Goal: Task Accomplishment & Management: Complete application form

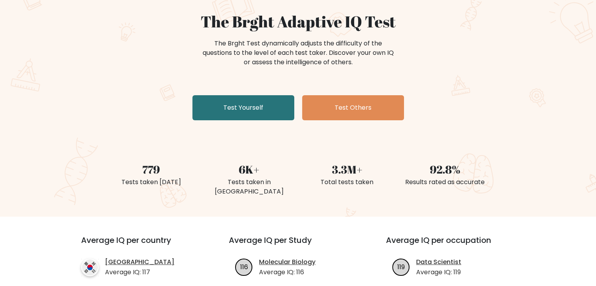
scroll to position [68, 0]
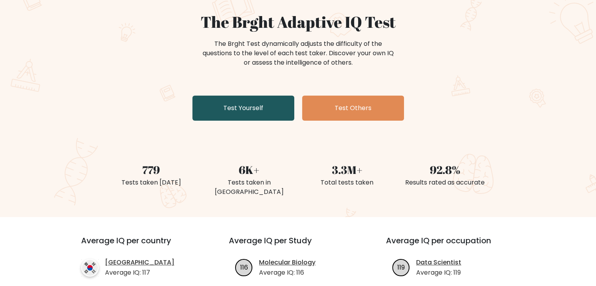
click at [241, 114] on link "Test Yourself" at bounding box center [243, 108] width 102 height 25
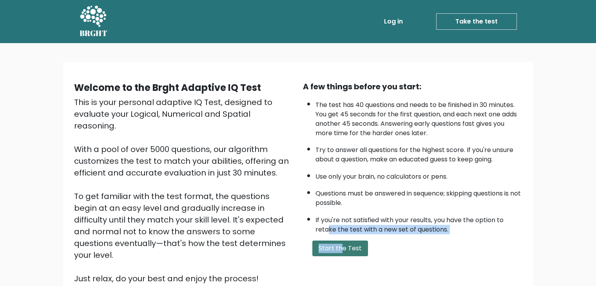
drag, startPoint x: 329, startPoint y: 226, endPoint x: 342, endPoint y: 247, distance: 25.0
click at [342, 247] on div "A few things before you start: The test has 40 questions and needs to be finish…" at bounding box center [412, 183] width 229 height 204
click at [342, 247] on button "Start the Test" at bounding box center [340, 249] width 56 height 16
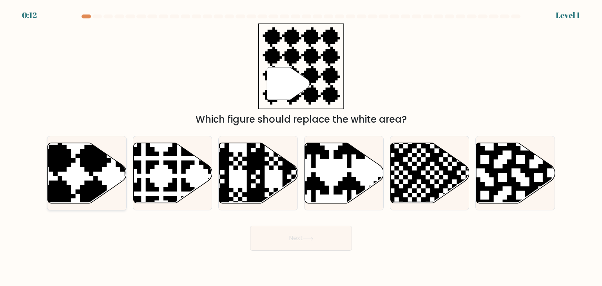
click at [86, 184] on icon at bounding box center [111, 140] width 143 height 143
click at [301, 147] on input "a." at bounding box center [301, 145] width 0 height 4
radio input "true"
click at [303, 244] on button "Next" at bounding box center [301, 238] width 102 height 25
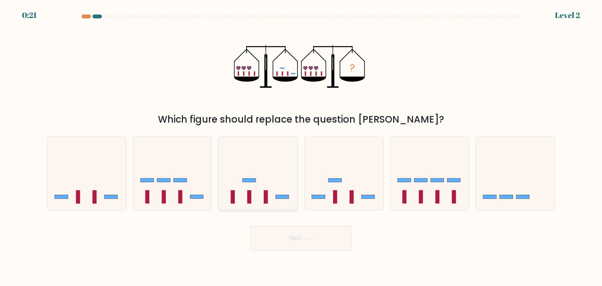
click at [270, 195] on icon at bounding box center [258, 173] width 79 height 65
click at [301, 147] on input "c." at bounding box center [301, 145] width 0 height 4
radio input "true"
click at [319, 231] on button "Next" at bounding box center [301, 238] width 102 height 25
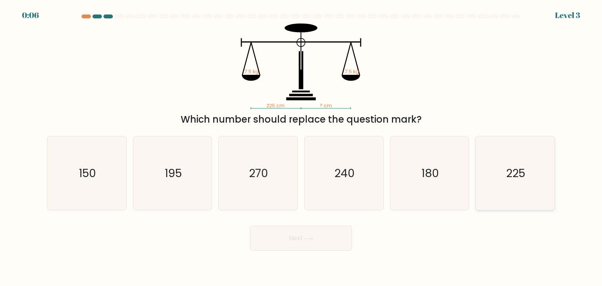
click at [491, 176] on icon "225" at bounding box center [515, 173] width 74 height 74
click at [301, 147] on input "f. 225" at bounding box center [301, 145] width 0 height 4
radio input "true"
click at [301, 236] on button "Next" at bounding box center [301, 238] width 102 height 25
click at [260, 185] on icon "2.0" at bounding box center [258, 173] width 74 height 74
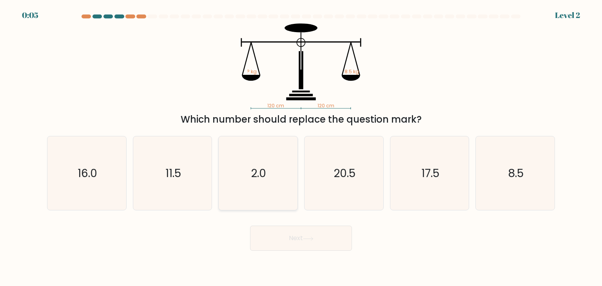
click at [301, 147] on input "c. 2.0" at bounding box center [301, 145] width 0 height 4
radio input "true"
click at [305, 234] on button "Next" at bounding box center [301, 238] width 102 height 25
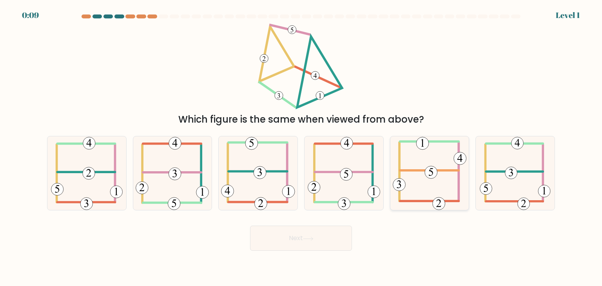
click at [429, 185] on icon at bounding box center [430, 173] width 74 height 74
click at [301, 147] on input "e." at bounding box center [301, 145] width 0 height 4
radio input "true"
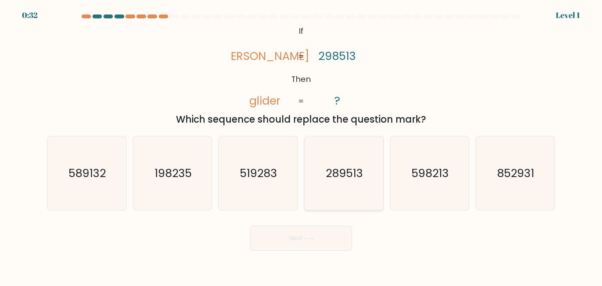
click at [345, 175] on text "289513" at bounding box center [344, 173] width 37 height 16
click at [301, 147] on input "d. 289513" at bounding box center [301, 145] width 0 height 4
radio input "true"
click at [312, 233] on button "Next" at bounding box center [301, 238] width 102 height 25
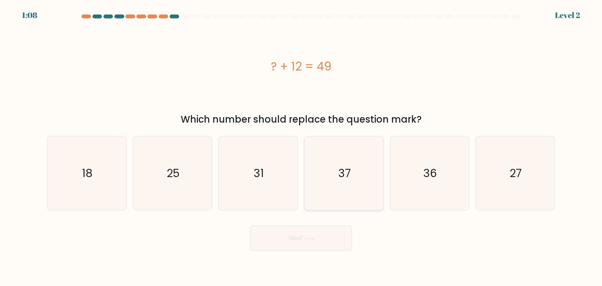
click at [340, 168] on text "37" at bounding box center [344, 173] width 13 height 16
click at [301, 147] on input "d. 37" at bounding box center [301, 145] width 0 height 4
radio input "true"
click at [285, 233] on button "Next" at bounding box center [301, 238] width 102 height 25
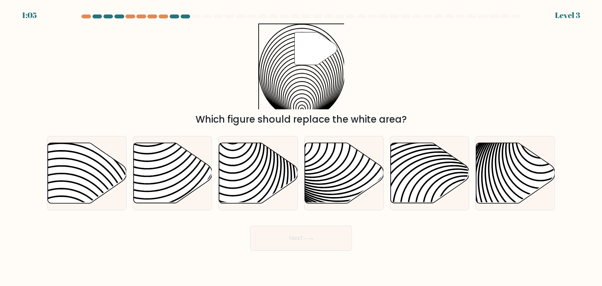
click at [290, 244] on button "Next" at bounding box center [301, 238] width 102 height 25
click at [397, 87] on div "" Which figure should replace the white area?" at bounding box center [300, 75] width 517 height 103
click at [96, 161] on icon at bounding box center [61, 207] width 159 height 159
click at [301, 147] on input "a." at bounding box center [301, 145] width 0 height 4
radio input "true"
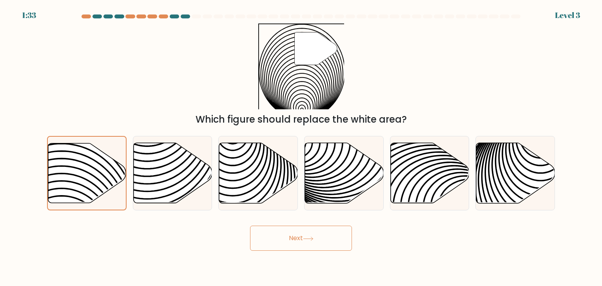
click at [311, 229] on button "Next" at bounding box center [301, 238] width 102 height 25
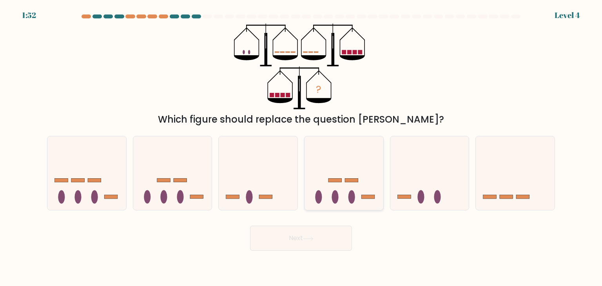
click at [339, 206] on icon at bounding box center [343, 173] width 79 height 65
click at [301, 147] on input "d." at bounding box center [301, 145] width 0 height 4
radio input "true"
click at [323, 240] on button "Next" at bounding box center [301, 238] width 102 height 25
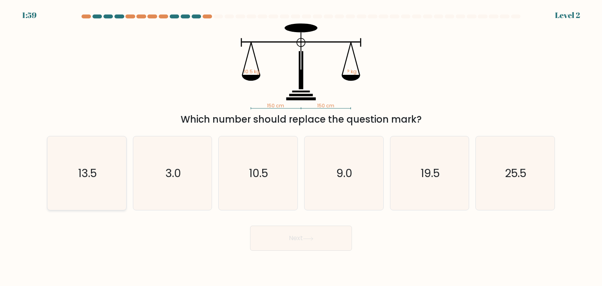
click at [115, 161] on icon "13.5" at bounding box center [87, 173] width 74 height 74
click at [301, 147] on input "a. 13.5" at bounding box center [301, 145] width 0 height 4
radio input "true"
click at [297, 235] on button "Next" at bounding box center [301, 238] width 102 height 25
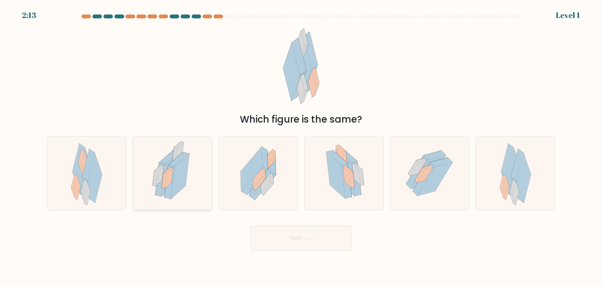
click at [165, 181] on icon at bounding box center [169, 178] width 8 height 21
click at [301, 147] on input "b." at bounding box center [301, 145] width 0 height 4
radio input "true"
click at [313, 243] on button "Next" at bounding box center [301, 238] width 102 height 25
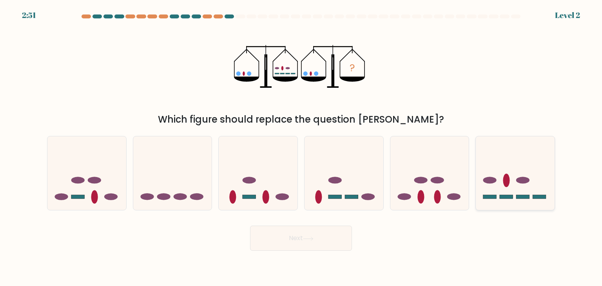
click at [500, 196] on rect at bounding box center [506, 197] width 13 height 4
click at [301, 147] on input "f." at bounding box center [301, 145] width 0 height 4
radio input "true"
click at [325, 236] on button "Next" at bounding box center [301, 238] width 102 height 25
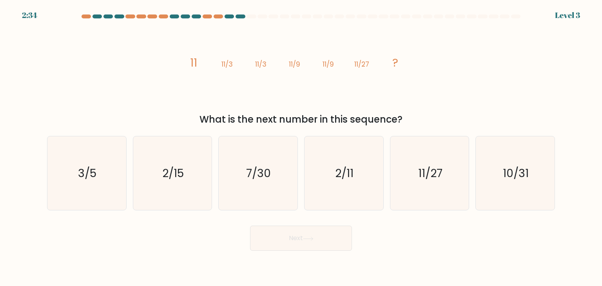
click at [0, 181] on form at bounding box center [301, 132] width 602 height 236
click at [442, 186] on icon "11/27" at bounding box center [430, 173] width 74 height 74
click at [301, 147] on input "e. 11/27" at bounding box center [301, 145] width 0 height 4
radio input "true"
click at [339, 237] on button "Next" at bounding box center [301, 238] width 102 height 25
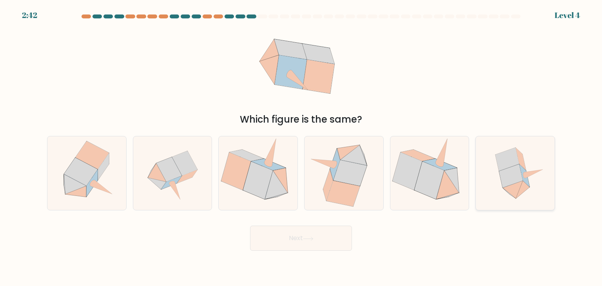
click at [523, 196] on icon at bounding box center [515, 173] width 74 height 74
click at [301, 147] on input "f." at bounding box center [301, 145] width 0 height 4
radio input "true"
click at [318, 250] on button "Next" at bounding box center [301, 238] width 102 height 25
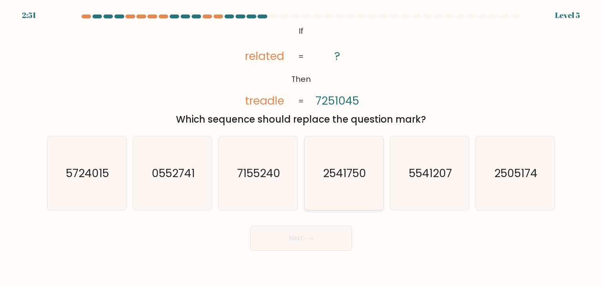
click at [346, 181] on icon "2541750" at bounding box center [344, 173] width 74 height 74
click at [301, 147] on input "d. 2541750" at bounding box center [301, 145] width 0 height 4
radio input "true"
click at [301, 242] on button "Next" at bounding box center [301, 238] width 102 height 25
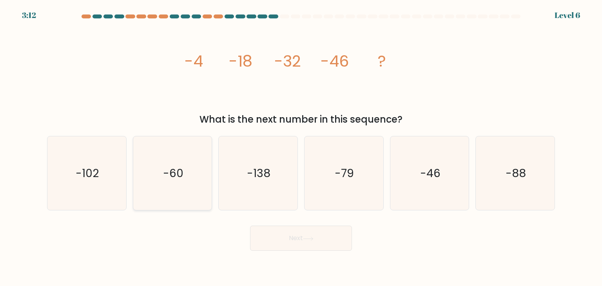
click at [188, 184] on icon "-60" at bounding box center [173, 173] width 74 height 74
click at [301, 147] on input "b. -60" at bounding box center [301, 145] width 0 height 4
radio input "true"
click at [312, 233] on button "Next" at bounding box center [301, 238] width 102 height 25
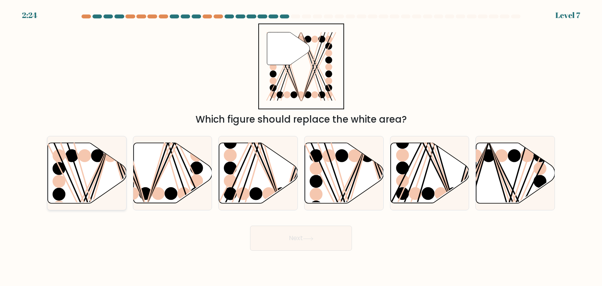
click at [96, 174] on line at bounding box center [81, 206] width 56 height 126
click at [301, 147] on input "a." at bounding box center [301, 145] width 0 height 4
radio input "true"
click at [269, 237] on button "Next" at bounding box center [301, 238] width 102 height 25
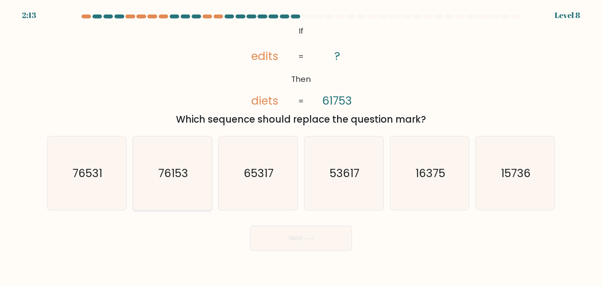
click at [155, 195] on icon "76153" at bounding box center [173, 173] width 74 height 74
click at [301, 147] on input "b. 76153" at bounding box center [301, 145] width 0 height 4
radio input "true"
click at [301, 250] on button "Next" at bounding box center [301, 238] width 102 height 25
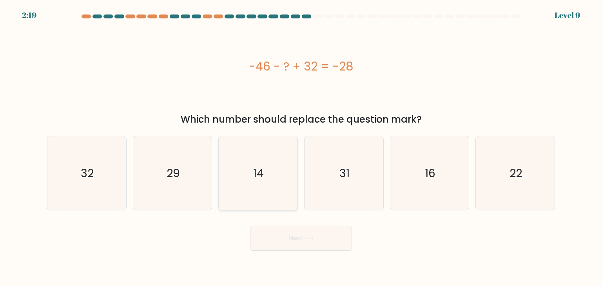
click at [282, 188] on icon "14" at bounding box center [258, 173] width 74 height 74
click at [301, 147] on input "c. 14" at bounding box center [301, 145] width 0 height 4
radio input "true"
click at [306, 237] on icon at bounding box center [308, 239] width 11 height 4
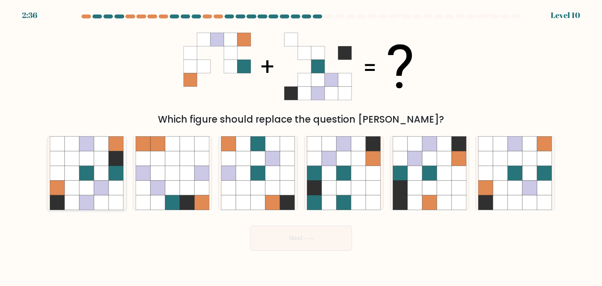
click at [106, 193] on icon at bounding box center [101, 188] width 15 height 15
click at [301, 147] on input "a." at bounding box center [301, 145] width 0 height 4
radio input "true"
click at [313, 239] on icon at bounding box center [308, 239] width 11 height 4
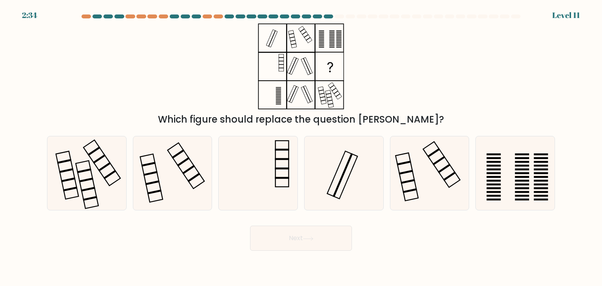
click at [313, 239] on icon at bounding box center [308, 239] width 11 height 4
click at [426, 74] on div "Which figure should replace the question mark?" at bounding box center [300, 75] width 517 height 103
click at [500, 176] on rect at bounding box center [494, 177] width 14 height 2
click at [301, 147] on input "f." at bounding box center [301, 145] width 0 height 4
radio input "true"
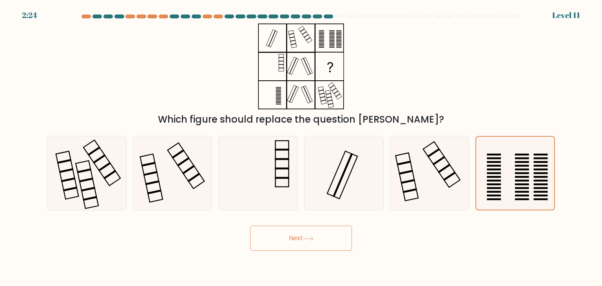
click at [288, 245] on button "Next" at bounding box center [301, 238] width 102 height 25
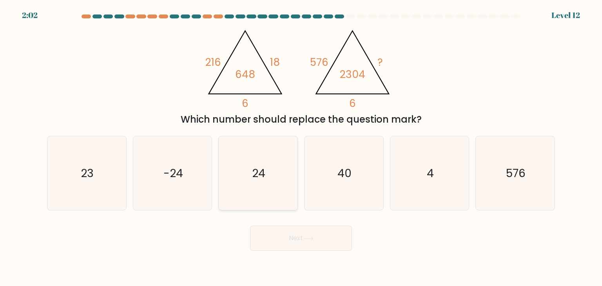
click at [277, 184] on icon "24" at bounding box center [258, 173] width 74 height 74
click at [301, 147] on input "c. 24" at bounding box center [301, 145] width 0 height 4
radio input "true"
click at [309, 248] on button "Next" at bounding box center [301, 238] width 102 height 25
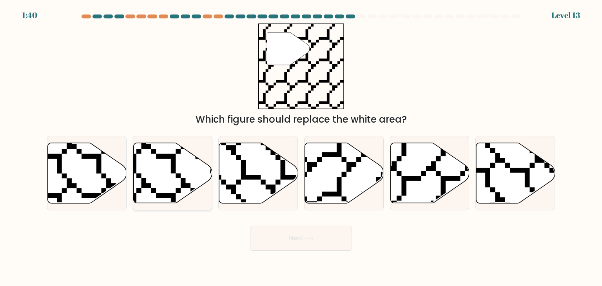
click at [167, 179] on icon at bounding box center [172, 173] width 79 height 60
click at [301, 147] on input "b." at bounding box center [301, 145] width 0 height 4
radio input "true"
click at [287, 244] on button "Next" at bounding box center [301, 238] width 102 height 25
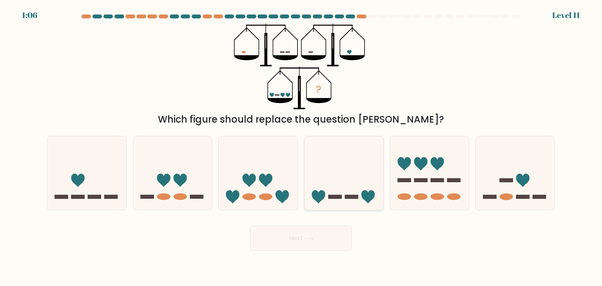
click at [356, 192] on icon at bounding box center [343, 173] width 79 height 65
click at [301, 147] on input "d." at bounding box center [301, 145] width 0 height 4
radio input "true"
click at [313, 239] on icon at bounding box center [307, 239] width 9 height 4
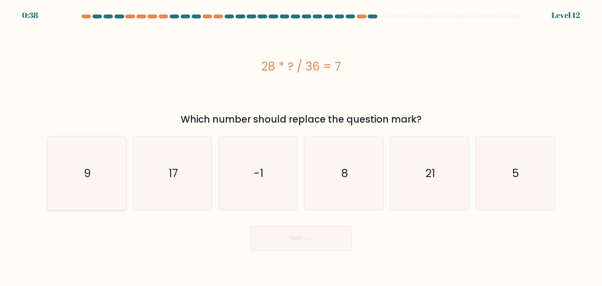
click at [95, 174] on icon "9" at bounding box center [87, 173] width 74 height 74
click at [301, 147] on input "a. 9" at bounding box center [301, 145] width 0 height 4
radio input "true"
click at [316, 240] on button "Next" at bounding box center [301, 238] width 102 height 25
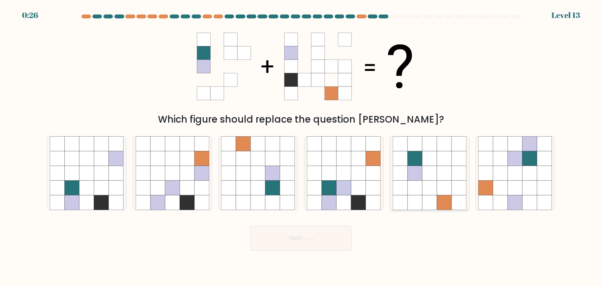
click at [421, 152] on icon at bounding box center [414, 158] width 15 height 15
click at [301, 147] on input "e." at bounding box center [301, 145] width 0 height 4
radio input "true"
click at [421, 152] on icon at bounding box center [414, 159] width 14 height 14
click at [301, 147] on input "e." at bounding box center [301, 145] width 0 height 4
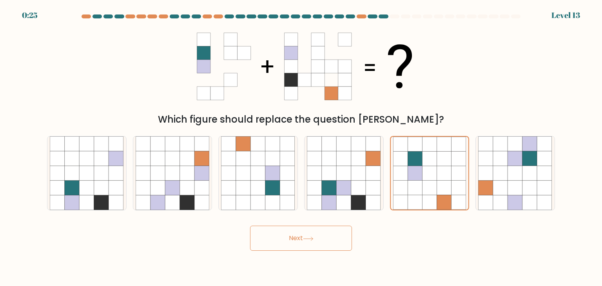
click at [331, 228] on button "Next" at bounding box center [301, 238] width 102 height 25
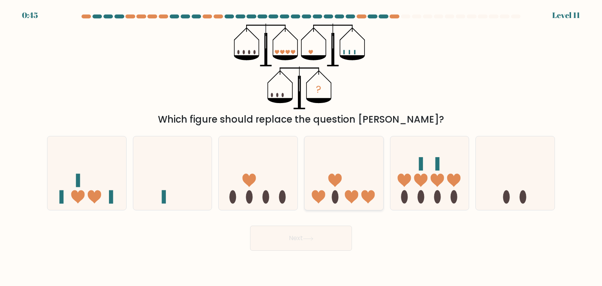
click at [348, 181] on icon at bounding box center [343, 173] width 79 height 65
click at [301, 147] on input "d." at bounding box center [301, 145] width 0 height 4
radio input "true"
click at [307, 250] on button "Next" at bounding box center [301, 238] width 102 height 25
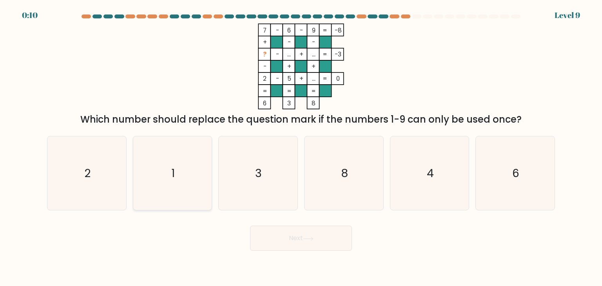
click at [185, 196] on icon "1" at bounding box center [173, 173] width 74 height 74
click at [301, 147] on input "b. 1" at bounding box center [301, 145] width 0 height 4
radio input "true"
click at [281, 245] on button "Next" at bounding box center [301, 238] width 102 height 25
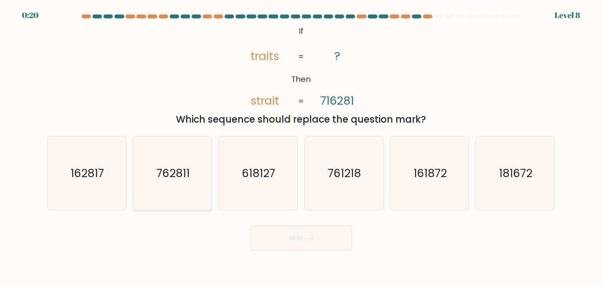
click at [181, 184] on icon "762811" at bounding box center [173, 173] width 74 height 74
click at [301, 147] on input "b. 762811" at bounding box center [301, 145] width 0 height 4
radio input "true"
click at [287, 239] on button "Next" at bounding box center [301, 238] width 102 height 25
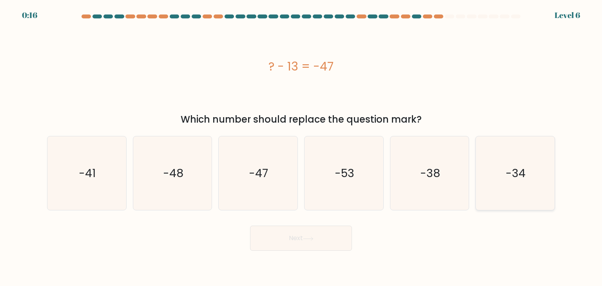
click at [511, 157] on icon "-34" at bounding box center [515, 173] width 74 height 74
click at [301, 147] on input "f. -34" at bounding box center [301, 145] width 0 height 4
radio input "true"
click at [312, 232] on button "Next" at bounding box center [301, 238] width 102 height 25
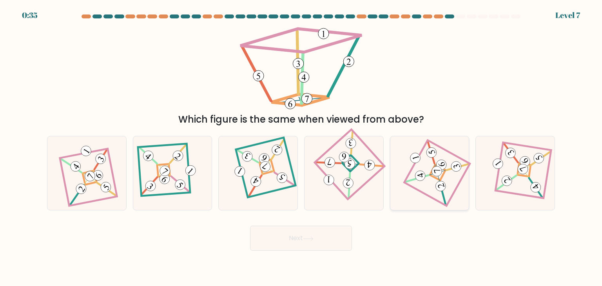
click at [435, 183] on icon at bounding box center [429, 173] width 51 height 59
click at [301, 147] on input "e." at bounding box center [301, 145] width 0 height 4
radio input "true"
click at [310, 234] on button "Next" at bounding box center [301, 238] width 102 height 25
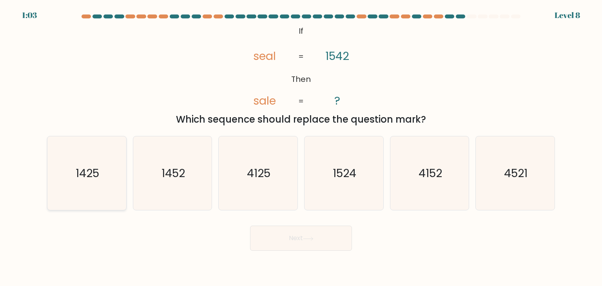
click at [108, 181] on icon "1425" at bounding box center [87, 173] width 74 height 74
click at [301, 147] on input "a. 1425" at bounding box center [301, 145] width 0 height 4
radio input "true"
click at [279, 237] on button "Next" at bounding box center [301, 238] width 102 height 25
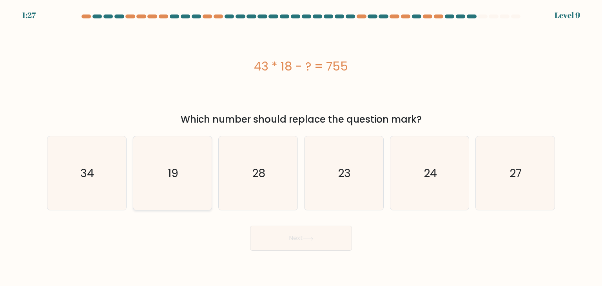
click at [198, 167] on icon "19" at bounding box center [173, 173] width 74 height 74
click at [301, 147] on input "b. 19" at bounding box center [301, 145] width 0 height 4
radio input "true"
click at [273, 241] on button "Next" at bounding box center [301, 238] width 102 height 25
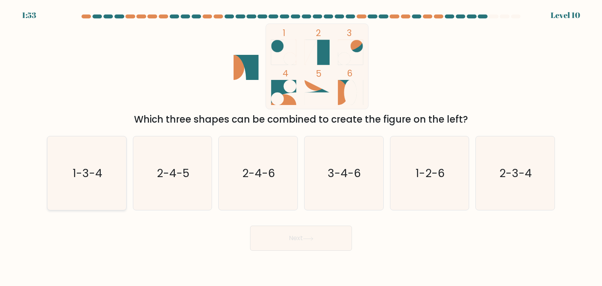
click at [65, 189] on icon "1-3-4" at bounding box center [87, 173] width 74 height 74
click at [301, 147] on input "a. 1-3-4" at bounding box center [301, 145] width 0 height 4
radio input "true"
click at [317, 247] on button "Next" at bounding box center [301, 238] width 102 height 25
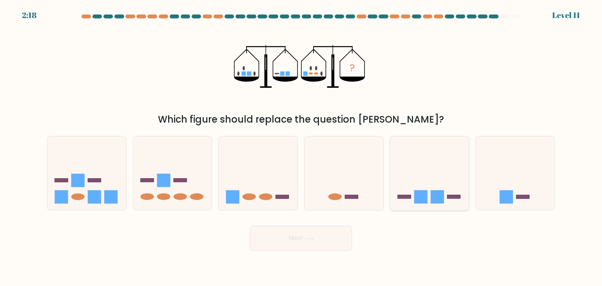
click at [451, 199] on icon at bounding box center [429, 173] width 79 height 65
click at [301, 147] on input "e." at bounding box center [301, 145] width 0 height 4
radio input "true"
click at [301, 240] on button "Next" at bounding box center [301, 238] width 102 height 25
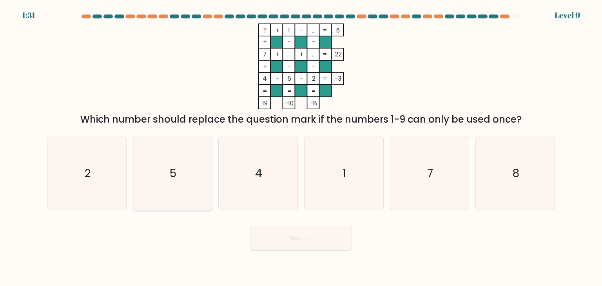
click at [182, 161] on icon "5" at bounding box center [173, 173] width 74 height 74
click at [301, 147] on input "b. 5" at bounding box center [301, 145] width 0 height 4
radio input "true"
click at [321, 238] on button "Next" at bounding box center [301, 238] width 102 height 25
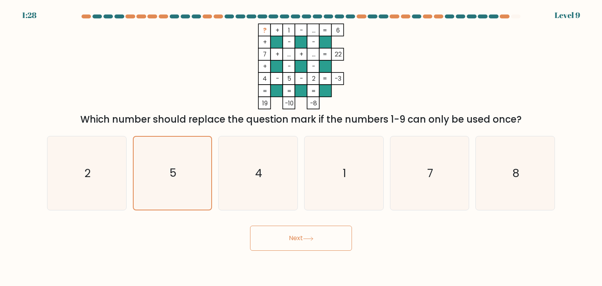
click at [321, 238] on button "Next" at bounding box center [301, 238] width 102 height 25
click at [320, 238] on button "Next" at bounding box center [301, 238] width 102 height 25
click at [307, 239] on icon at bounding box center [308, 239] width 11 height 4
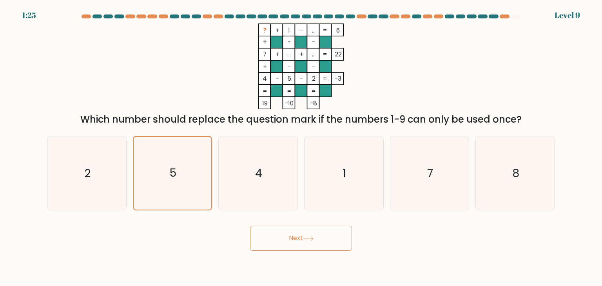
click at [307, 239] on icon at bounding box center [308, 239] width 11 height 4
click at [353, 181] on icon "1" at bounding box center [344, 173] width 74 height 74
click at [301, 147] on input "d. 1" at bounding box center [301, 145] width 0 height 4
radio input "true"
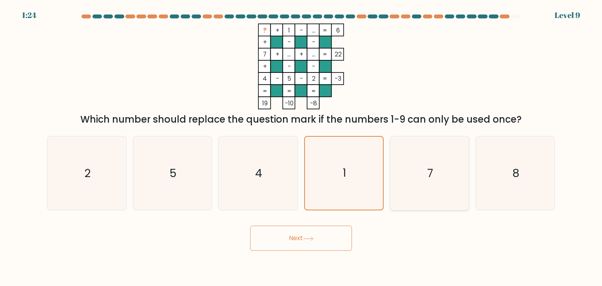
click at [442, 178] on icon "7" at bounding box center [430, 173] width 74 height 74
click at [301, 147] on input "e. 7" at bounding box center [301, 145] width 0 height 4
radio input "true"
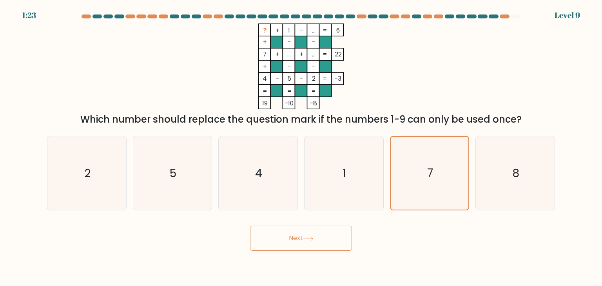
click at [311, 237] on icon at bounding box center [308, 239] width 11 height 4
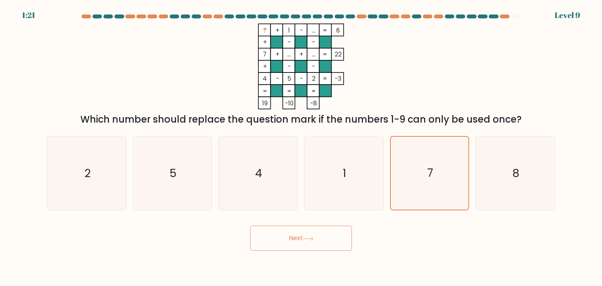
click at [311, 237] on icon at bounding box center [308, 239] width 11 height 4
click at [498, 178] on icon "8" at bounding box center [515, 173] width 74 height 74
click at [301, 147] on input "f. 8" at bounding box center [301, 145] width 0 height 4
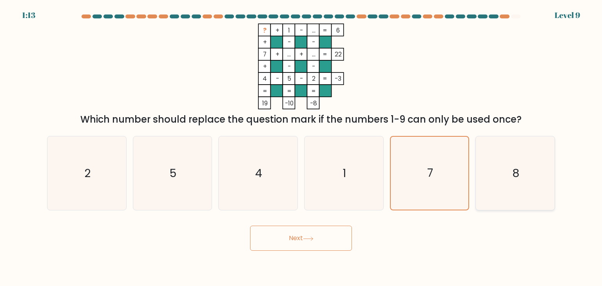
radio input "true"
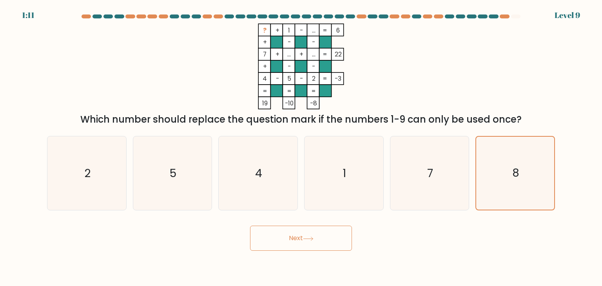
click at [328, 230] on button "Next" at bounding box center [301, 238] width 102 height 25
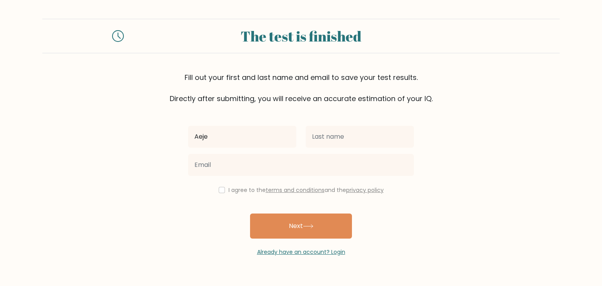
type input "Aeje"
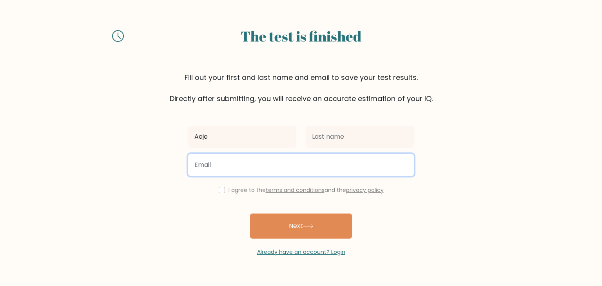
click at [292, 167] on input "email" at bounding box center [301, 165] width 226 height 22
type input "a"
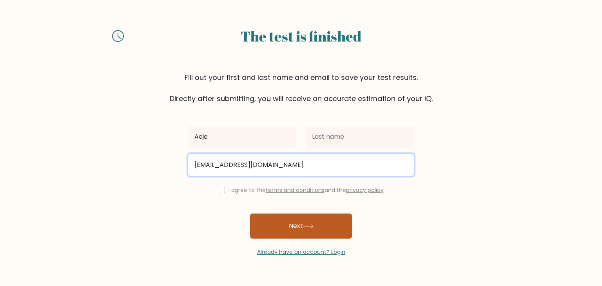
type input "[EMAIL_ADDRESS][DOMAIN_NAME]"
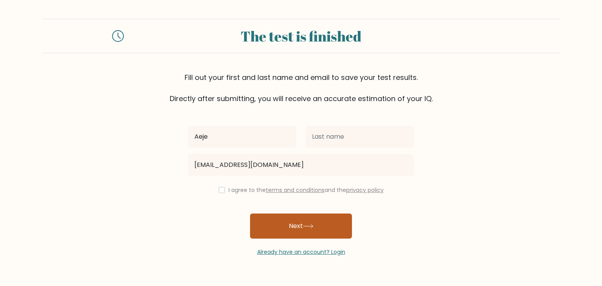
click at [283, 226] on button "Next" at bounding box center [301, 226] width 102 height 25
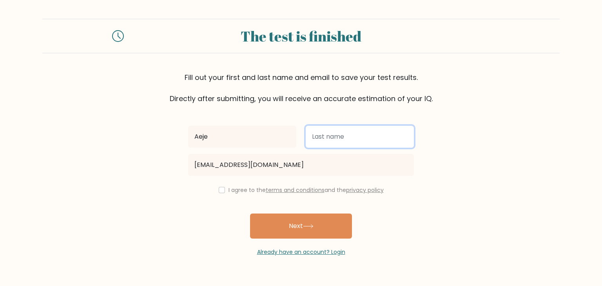
click at [347, 147] on input "text" at bounding box center [360, 137] width 108 height 22
type input "Tm"
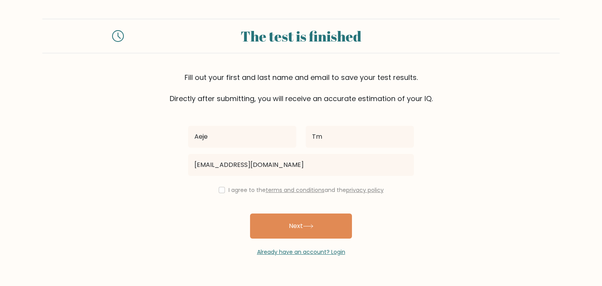
click at [216, 190] on div "I agree to the terms and conditions and the privacy policy" at bounding box center [300, 189] width 235 height 9
click at [221, 192] on input "checkbox" at bounding box center [222, 190] width 6 height 6
checkbox input "true"
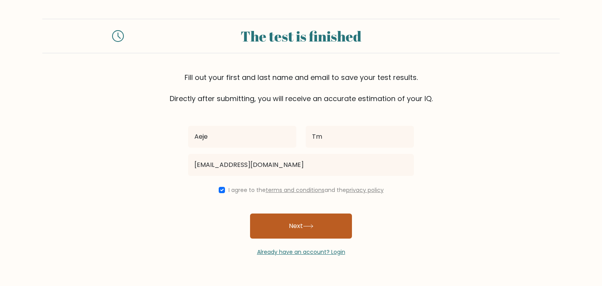
click at [279, 229] on button "Next" at bounding box center [301, 226] width 102 height 25
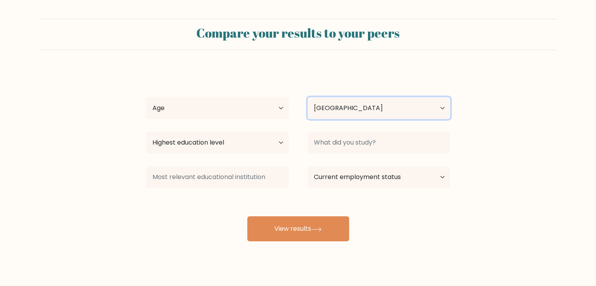
click at [364, 107] on select "Country [GEOGRAPHIC_DATA] [GEOGRAPHIC_DATA] [GEOGRAPHIC_DATA] [US_STATE] [GEOGR…" at bounding box center [379, 108] width 143 height 22
select select "PH"
click at [308, 97] on select "Country [GEOGRAPHIC_DATA] [GEOGRAPHIC_DATA] [GEOGRAPHIC_DATA] [US_STATE] [GEOGR…" at bounding box center [379, 108] width 143 height 22
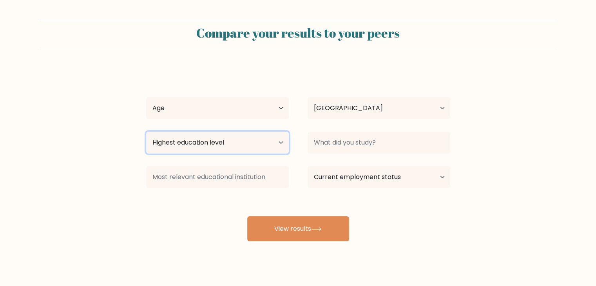
click at [252, 144] on select "Highest education level No schooling Primary Lower Secondary Upper Secondary Oc…" at bounding box center [217, 143] width 143 height 22
select select "bachelors_degree"
click at [146, 132] on select "Highest education level No schooling Primary Lower Secondary Upper Secondary Oc…" at bounding box center [217, 143] width 143 height 22
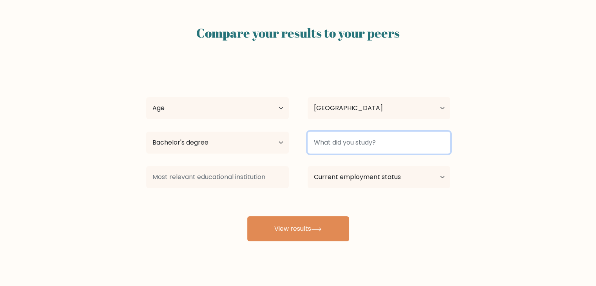
click at [359, 145] on input at bounding box center [379, 143] width 143 height 22
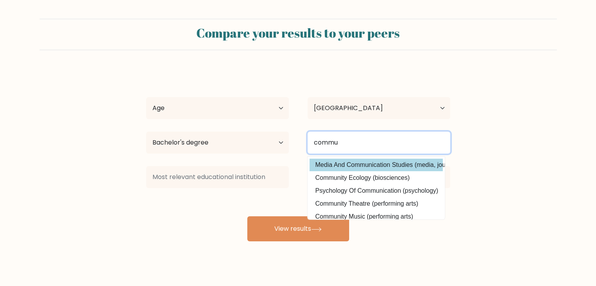
type input "commu"
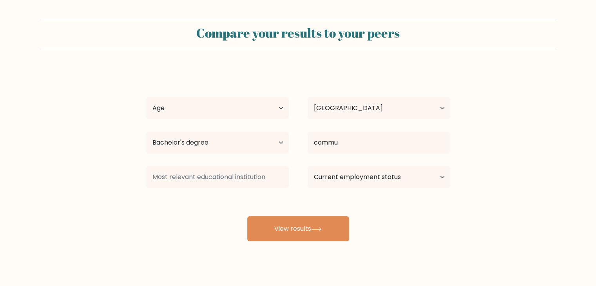
click at [356, 162] on div "Aeje Tm Age Under [DEMOGRAPHIC_DATA] [DEMOGRAPHIC_DATA] [DEMOGRAPHIC_DATA] [DEM…" at bounding box center [297, 155] width 313 height 172
click at [219, 113] on select "Age Under [DEMOGRAPHIC_DATA] [DEMOGRAPHIC_DATA] [DEMOGRAPHIC_DATA] [DEMOGRAPHIC…" at bounding box center [217, 108] width 143 height 22
select select "25_34"
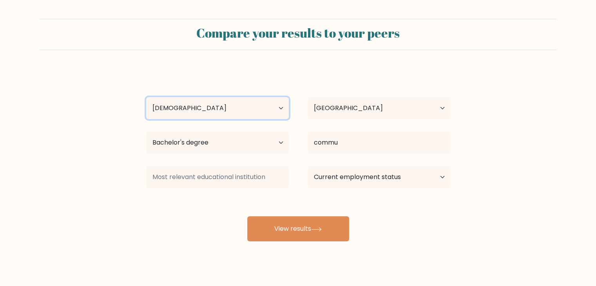
click at [146, 97] on select "Age Under [DEMOGRAPHIC_DATA] [DEMOGRAPHIC_DATA] [DEMOGRAPHIC_DATA] [DEMOGRAPHIC…" at bounding box center [217, 108] width 143 height 22
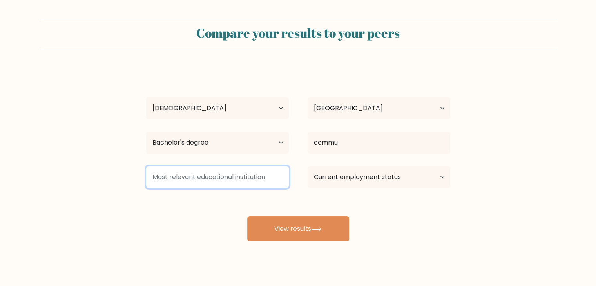
click at [255, 180] on input at bounding box center [217, 177] width 143 height 22
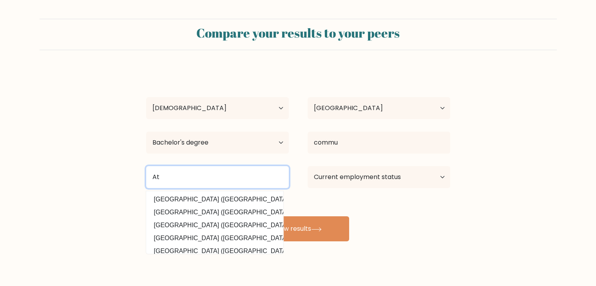
type input "A"
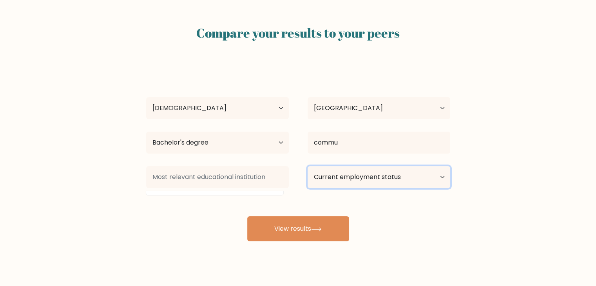
click at [362, 182] on select "Current employment status Employed Student Retired Other / prefer not to answer" at bounding box center [379, 177] width 143 height 22
select select "other"
click at [308, 166] on select "Current employment status Employed Student Retired Other / prefer not to answer" at bounding box center [379, 177] width 143 height 22
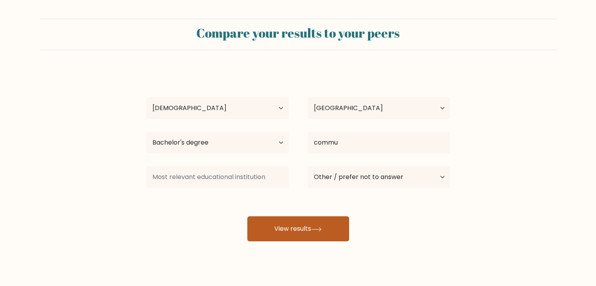
click at [274, 225] on button "View results" at bounding box center [298, 228] width 102 height 25
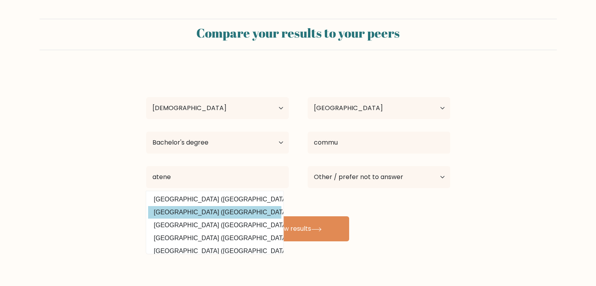
click at [237, 209] on option "[GEOGRAPHIC_DATA] ([GEOGRAPHIC_DATA])" at bounding box center [214, 212] width 133 height 13
type input "[GEOGRAPHIC_DATA]"
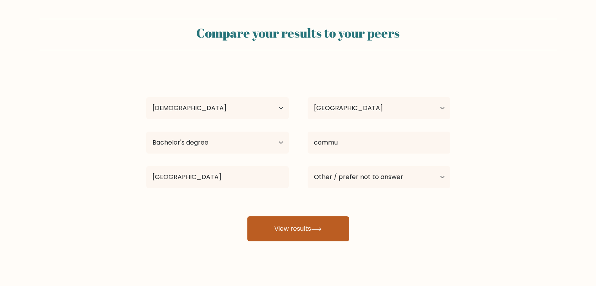
click at [308, 228] on button "View results" at bounding box center [298, 228] width 102 height 25
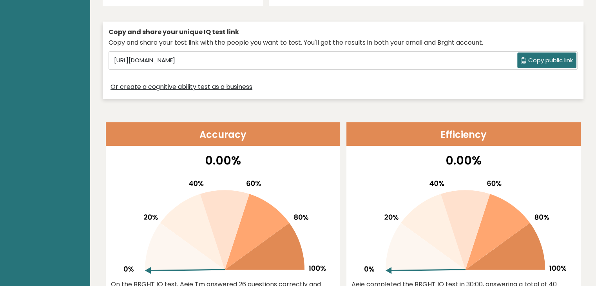
scroll to position [211, 0]
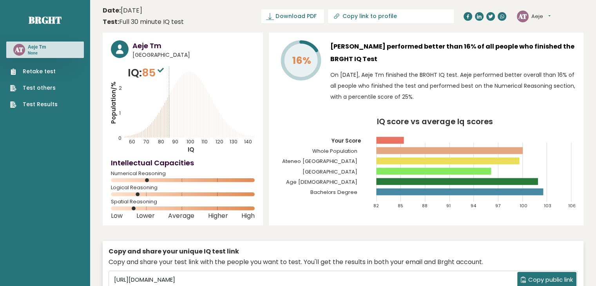
click at [547, 15] on button "Aeje" at bounding box center [540, 17] width 19 height 8
click at [55, 107] on link "Test Results" at bounding box center [33, 104] width 47 height 8
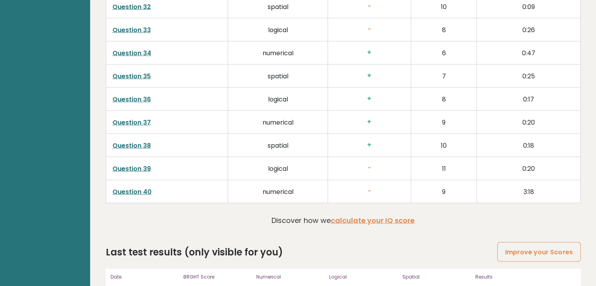
scroll to position [2015, 0]
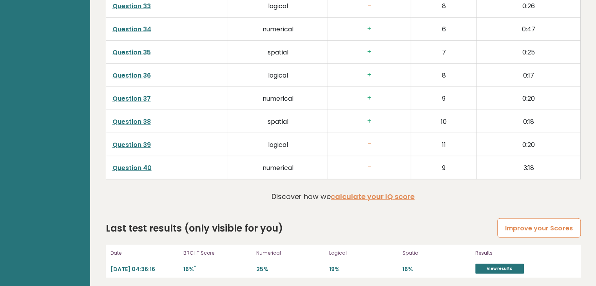
click at [550, 225] on link "Improve your Scores" at bounding box center [538, 228] width 83 height 20
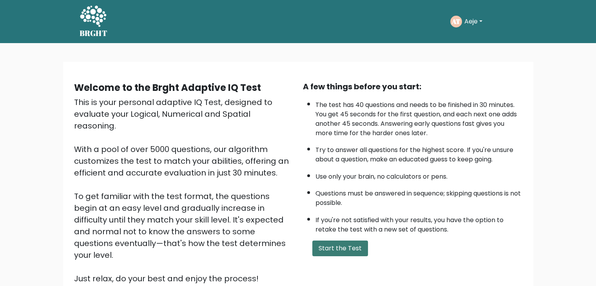
click at [340, 245] on button "Start the Test" at bounding box center [340, 249] width 56 height 16
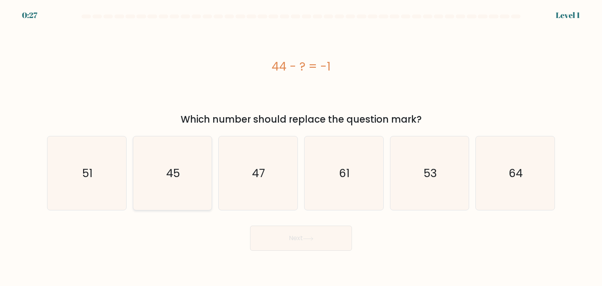
click at [170, 176] on text "45" at bounding box center [173, 173] width 14 height 16
click at [301, 147] on input "b. 45" at bounding box center [301, 145] width 0 height 4
radio input "true"
click at [250, 226] on button "Next" at bounding box center [301, 238] width 102 height 25
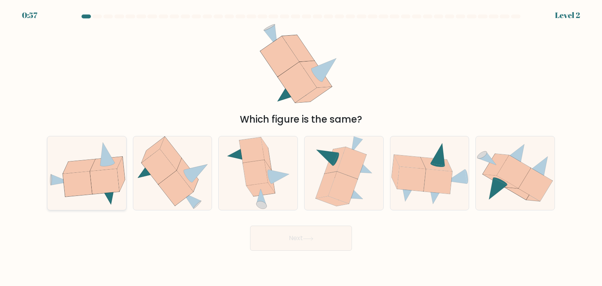
click at [109, 169] on icon at bounding box center [106, 164] width 32 height 14
click at [301, 147] on input "a." at bounding box center [301, 145] width 0 height 4
radio input "true"
click at [274, 240] on button "Next" at bounding box center [301, 238] width 102 height 25
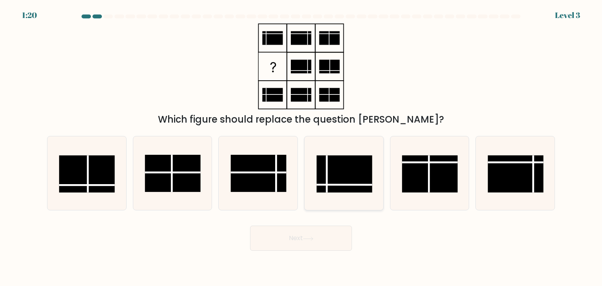
click at [328, 158] on rect at bounding box center [345, 174] width 56 height 37
click at [301, 147] on input "d." at bounding box center [301, 145] width 0 height 4
radio input "true"
click at [314, 250] on button "Next" at bounding box center [301, 238] width 102 height 25
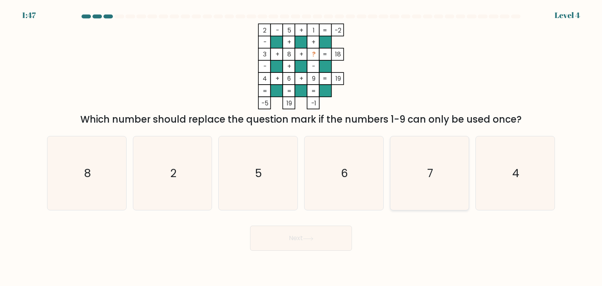
click at [430, 170] on text "7" at bounding box center [430, 173] width 6 height 16
click at [301, 147] on input "e. 7" at bounding box center [301, 145] width 0 height 4
radio input "true"
click at [342, 232] on button "Next" at bounding box center [301, 238] width 102 height 25
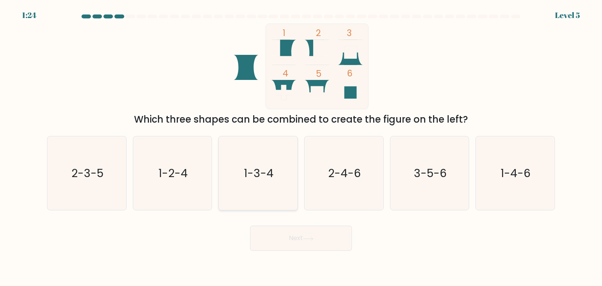
click at [276, 185] on icon "1-3-4" at bounding box center [258, 173] width 74 height 74
click at [301, 147] on input "c. 1-3-4" at bounding box center [301, 145] width 0 height 4
radio input "true"
click at [509, 175] on text "1-4-6" at bounding box center [516, 173] width 30 height 16
click at [301, 147] on input "f. 1-4-6" at bounding box center [301, 145] width 0 height 4
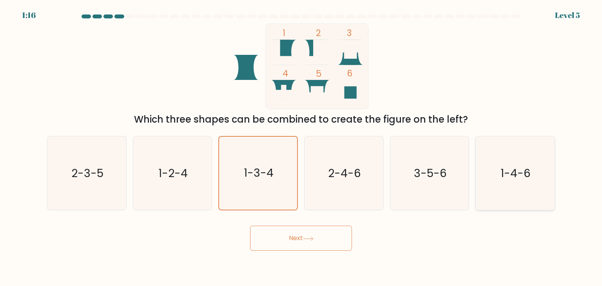
radio input "true"
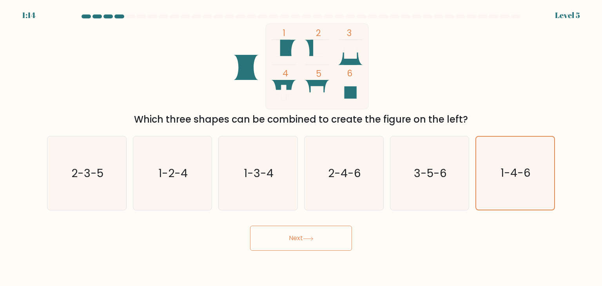
click at [295, 241] on button "Next" at bounding box center [301, 238] width 102 height 25
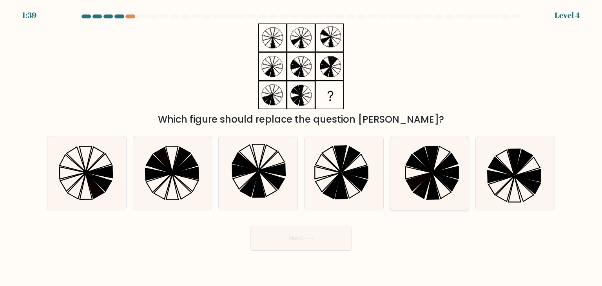
click at [437, 180] on icon at bounding box center [430, 173] width 74 height 74
click at [301, 147] on input "e." at bounding box center [301, 145] width 0 height 4
radio input "true"
click at [321, 241] on button "Next" at bounding box center [301, 238] width 102 height 25
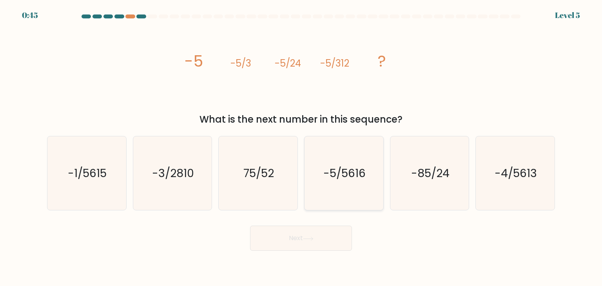
click at [344, 167] on text "-5/5616" at bounding box center [344, 173] width 42 height 16
click at [301, 147] on input "d. -5/5616" at bounding box center [301, 145] width 0 height 4
radio input "true"
click at [310, 239] on icon at bounding box center [307, 239] width 9 height 4
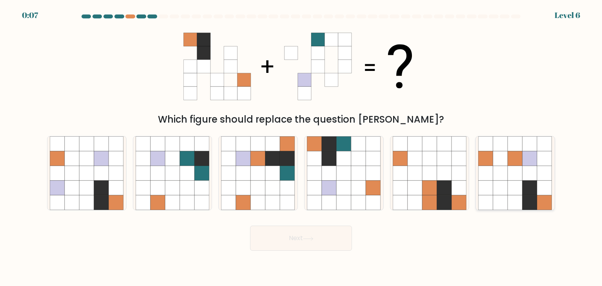
click at [534, 181] on icon at bounding box center [529, 188] width 15 height 15
click at [301, 147] on input "f." at bounding box center [301, 145] width 0 height 4
radio input "true"
click at [322, 239] on button "Next" at bounding box center [301, 238] width 102 height 25
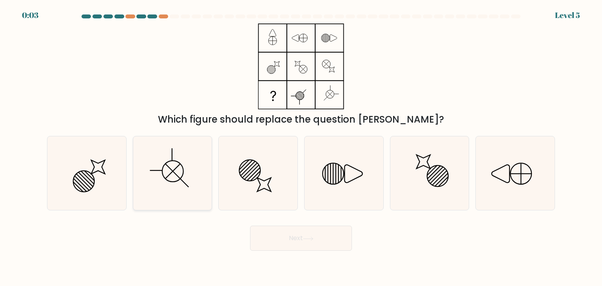
click at [180, 184] on icon at bounding box center [173, 173] width 74 height 74
click at [301, 147] on input "b." at bounding box center [301, 145] width 0 height 4
radio input "true"
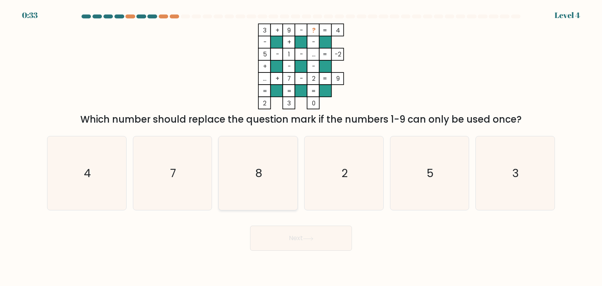
click at [264, 187] on icon "8" at bounding box center [258, 173] width 74 height 74
click at [301, 147] on input "c. 8" at bounding box center [301, 145] width 0 height 4
radio input "true"
click at [319, 239] on button "Next" at bounding box center [301, 238] width 102 height 25
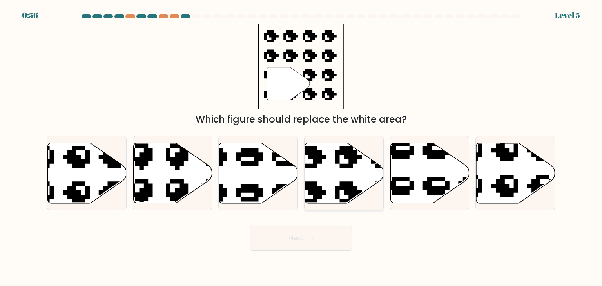
click at [334, 181] on icon at bounding box center [344, 173] width 79 height 60
click at [301, 147] on input "d." at bounding box center [301, 145] width 0 height 4
radio input "true"
click at [301, 239] on button "Next" at bounding box center [301, 238] width 102 height 25
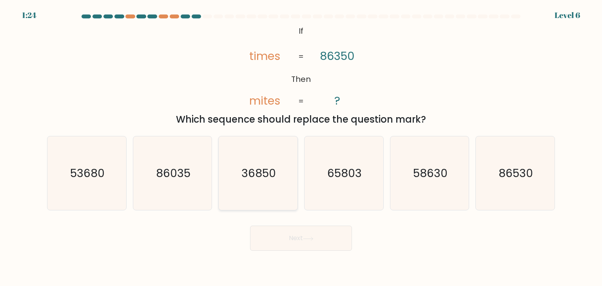
click at [273, 167] on text "36850" at bounding box center [259, 173] width 34 height 16
click at [301, 147] on input "c. 36850" at bounding box center [301, 145] width 0 height 4
radio input "true"
click at [296, 243] on button "Next" at bounding box center [301, 238] width 102 height 25
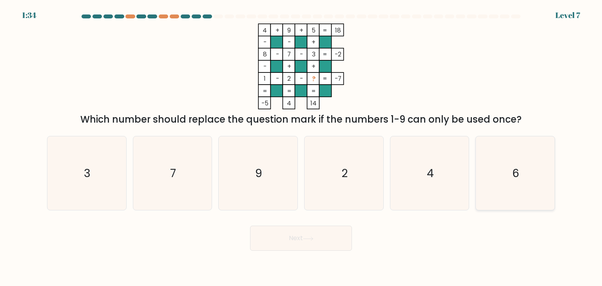
click at [507, 189] on icon "6" at bounding box center [515, 173] width 74 height 74
click at [301, 147] on input "f. 6" at bounding box center [301, 145] width 0 height 4
radio input "true"
click at [298, 233] on button "Next" at bounding box center [301, 238] width 102 height 25
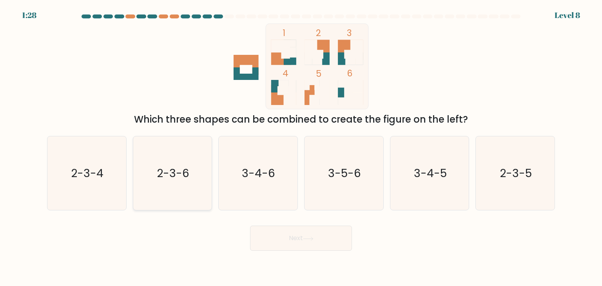
click at [193, 190] on icon "2-3-6" at bounding box center [173, 173] width 74 height 74
click at [301, 147] on input "b. 2-3-6" at bounding box center [301, 145] width 0 height 4
radio input "true"
click at [335, 236] on button "Next" at bounding box center [301, 238] width 102 height 25
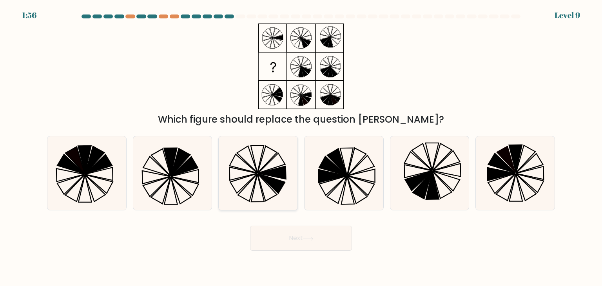
click at [260, 187] on icon at bounding box center [258, 173] width 74 height 74
click at [301, 147] on input "c." at bounding box center [301, 145] width 0 height 4
radio input "true"
click at [287, 240] on button "Next" at bounding box center [301, 238] width 102 height 25
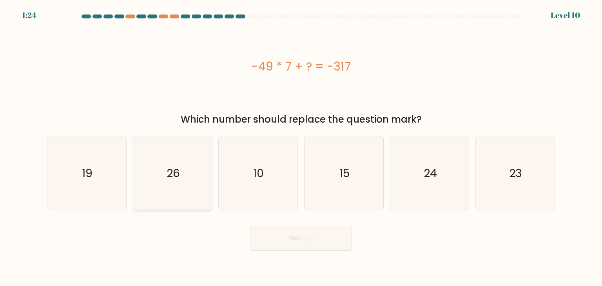
click at [181, 187] on icon "26" at bounding box center [173, 173] width 74 height 74
click at [301, 147] on input "b. 26" at bounding box center [301, 145] width 0 height 4
radio input "true"
click at [300, 233] on button "Next" at bounding box center [301, 238] width 102 height 25
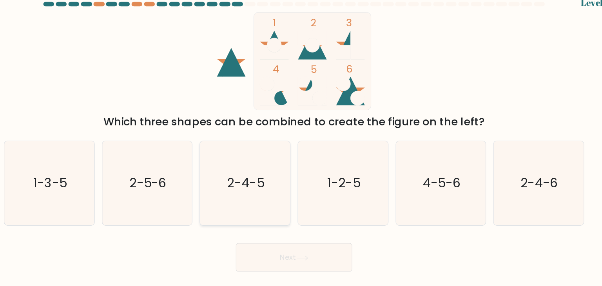
click at [262, 165] on icon "2-4-5" at bounding box center [258, 173] width 74 height 74
click at [301, 147] on input "c. 2-4-5" at bounding box center [301, 145] width 0 height 4
radio input "true"
click at [250, 226] on button "Next" at bounding box center [301, 238] width 102 height 25
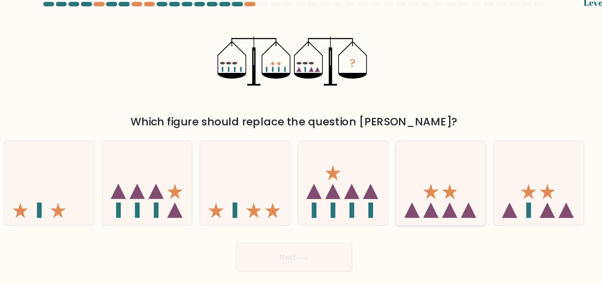
click at [410, 194] on icon at bounding box center [429, 173] width 79 height 65
click at [301, 147] on input "e." at bounding box center [301, 145] width 0 height 4
radio input "true"
click at [317, 244] on button "Next" at bounding box center [301, 238] width 102 height 25
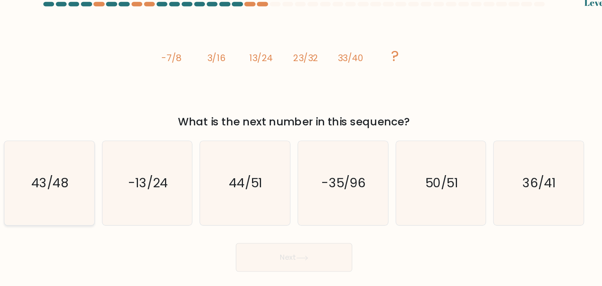
click at [114, 163] on icon "43/48" at bounding box center [87, 173] width 74 height 74
click at [301, 147] on input "a. 43/48" at bounding box center [301, 145] width 0 height 4
radio input "true"
click at [305, 240] on icon at bounding box center [308, 239] width 11 height 4
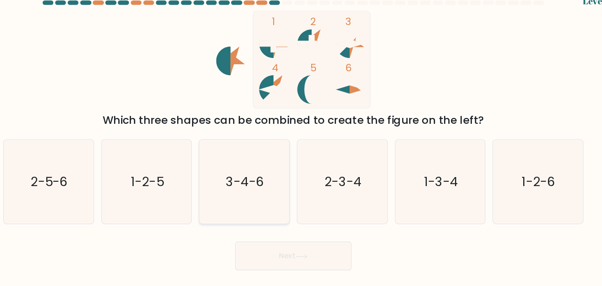
click at [288, 180] on icon "3-4-6" at bounding box center [258, 173] width 74 height 74
click at [301, 147] on input "c. 3-4-6" at bounding box center [301, 145] width 0 height 4
radio input "true"
click at [282, 234] on button "Next" at bounding box center [301, 238] width 102 height 25
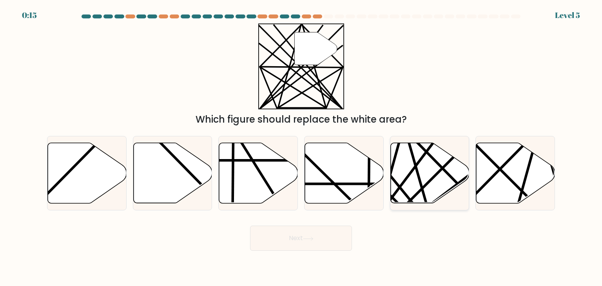
click at [444, 179] on icon at bounding box center [429, 173] width 79 height 60
click at [301, 147] on input "e." at bounding box center [301, 145] width 0 height 4
radio input "true"
click at [318, 238] on button "Next" at bounding box center [301, 238] width 102 height 25
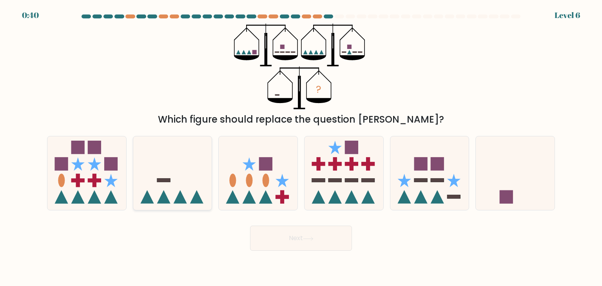
click at [158, 194] on icon at bounding box center [172, 173] width 79 height 65
click at [301, 147] on input "b." at bounding box center [301, 145] width 0 height 4
radio input "true"
click at [505, 191] on rect at bounding box center [506, 196] width 13 height 13
click at [301, 147] on input "f." at bounding box center [301, 145] width 0 height 4
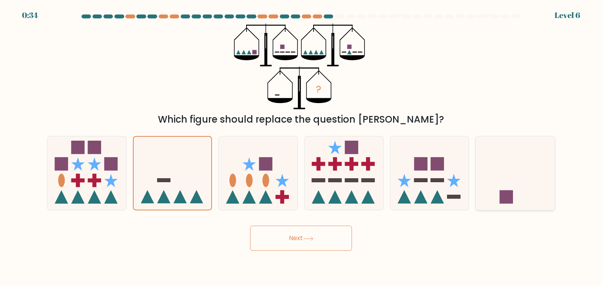
radio input "true"
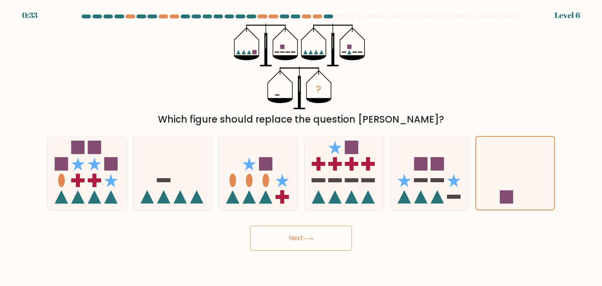
click at [339, 233] on button "Next" at bounding box center [301, 238] width 102 height 25
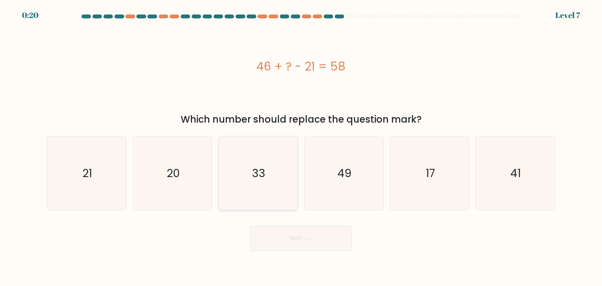
click at [287, 185] on icon "33" at bounding box center [258, 173] width 74 height 74
click at [301, 147] on input "c. 33" at bounding box center [301, 145] width 0 height 4
radio input "true"
click at [310, 235] on button "Next" at bounding box center [301, 238] width 102 height 25
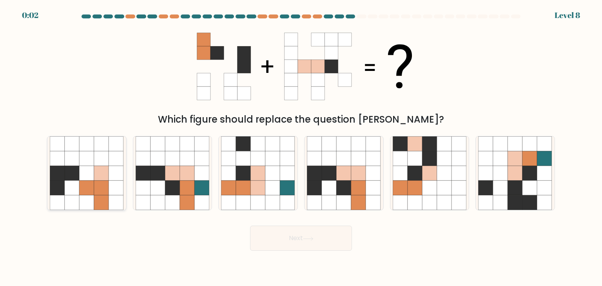
click at [103, 154] on icon at bounding box center [101, 158] width 15 height 15
click at [301, 147] on input "a." at bounding box center [301, 145] width 0 height 4
radio input "true"
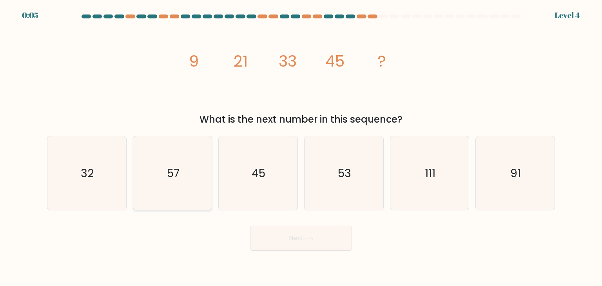
click at [185, 179] on icon "57" at bounding box center [173, 173] width 74 height 74
click at [301, 147] on input "b. 57" at bounding box center [301, 145] width 0 height 4
radio input "true"
click at [288, 243] on button "Next" at bounding box center [301, 238] width 102 height 25
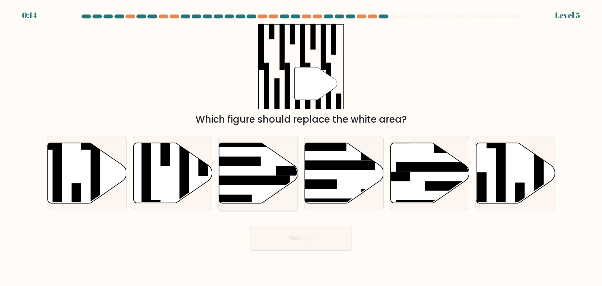
click at [255, 194] on icon at bounding box center [258, 173] width 79 height 60
click at [301, 147] on input "c." at bounding box center [301, 145] width 0 height 4
radio input "true"
click at [308, 235] on button "Next" at bounding box center [301, 238] width 102 height 25
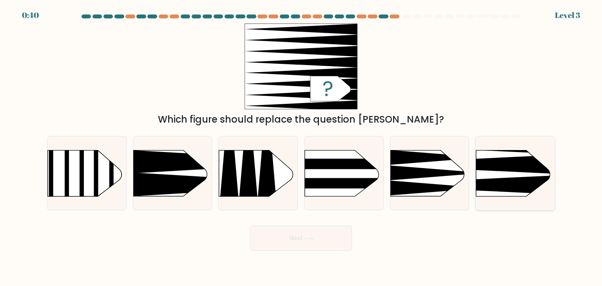
click at [502, 182] on icon at bounding box center [459, 185] width 205 height 20
click at [301, 147] on input "f." at bounding box center [301, 145] width 0 height 4
radio input "true"
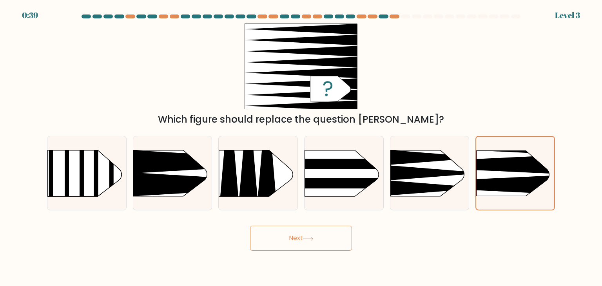
click at [333, 233] on button "Next" at bounding box center [301, 238] width 102 height 25
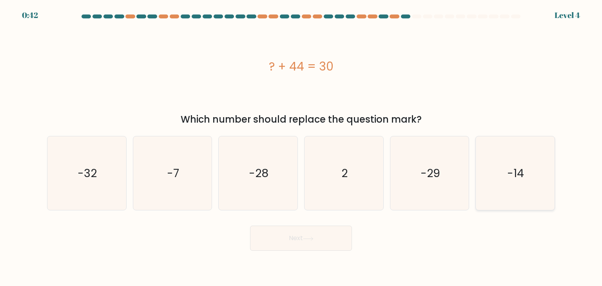
click at [521, 190] on icon "-14" at bounding box center [515, 173] width 74 height 74
click at [301, 147] on input "f. -14" at bounding box center [301, 145] width 0 height 4
radio input "true"
click at [313, 244] on button "Next" at bounding box center [301, 238] width 102 height 25
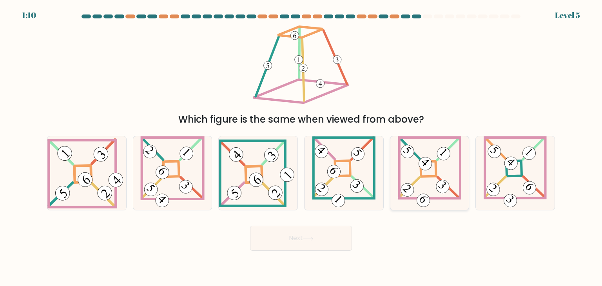
click at [429, 186] on icon at bounding box center [430, 173] width 64 height 74
click at [301, 147] on input "e." at bounding box center [301, 145] width 0 height 4
radio input "true"
click at [330, 237] on button "Next" at bounding box center [301, 238] width 102 height 25
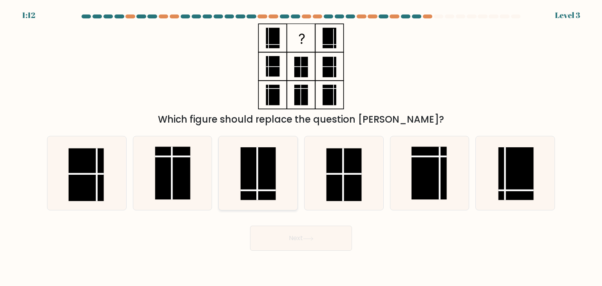
click at [260, 179] on rect at bounding box center [258, 173] width 35 height 53
click at [301, 147] on input "c." at bounding box center [301, 145] width 0 height 4
radio input "true"
click at [284, 242] on button "Next" at bounding box center [301, 238] width 102 height 25
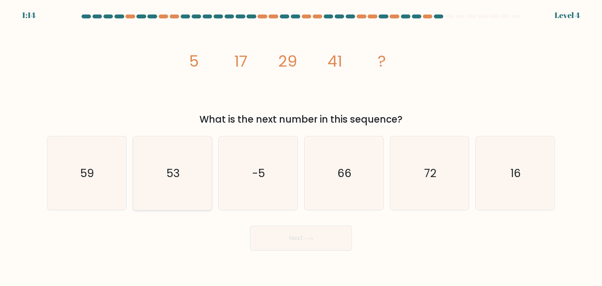
click at [179, 198] on icon "53" at bounding box center [173, 173] width 74 height 74
click at [301, 147] on input "b. 53" at bounding box center [301, 145] width 0 height 4
radio input "true"
click at [317, 246] on button "Next" at bounding box center [301, 238] width 102 height 25
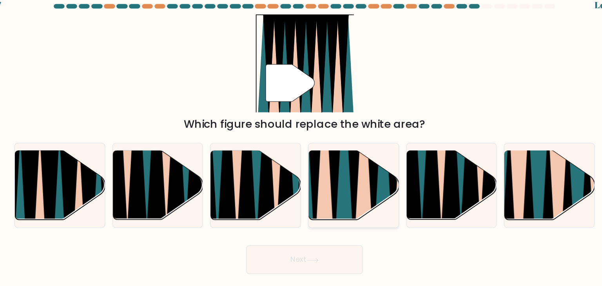
click at [337, 174] on icon at bounding box center [335, 141] width 17 height 157
click at [301, 147] on input "d." at bounding box center [301, 145] width 0 height 4
radio input "true"
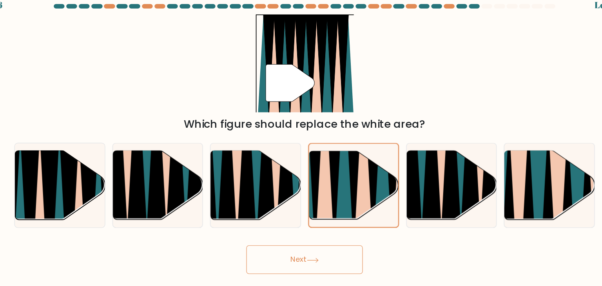
click at [303, 240] on button "Next" at bounding box center [301, 238] width 102 height 25
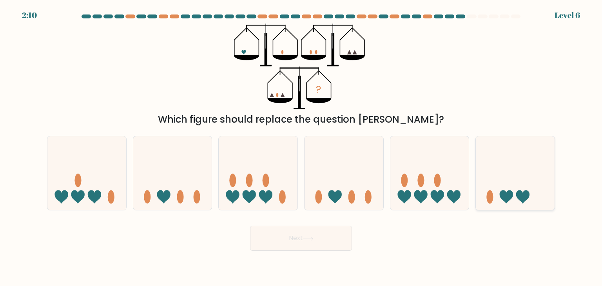
click at [510, 193] on icon at bounding box center [506, 196] width 13 height 13
click at [301, 147] on input "f." at bounding box center [301, 145] width 0 height 4
radio input "true"
click at [320, 241] on button "Next" at bounding box center [301, 238] width 102 height 25
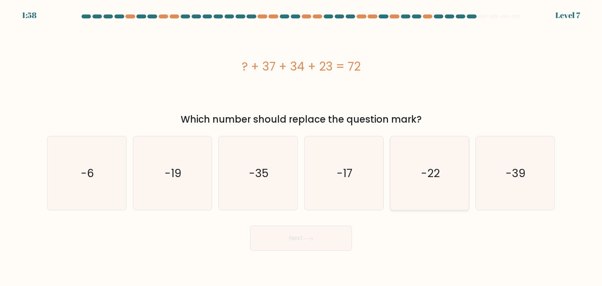
click at [438, 182] on icon "-22" at bounding box center [430, 173] width 74 height 74
click at [301, 147] on input "e. -22" at bounding box center [301, 145] width 0 height 4
radio input "true"
click at [298, 243] on button "Next" at bounding box center [301, 238] width 102 height 25
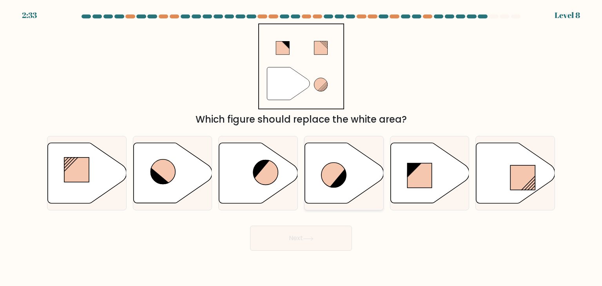
click at [349, 170] on icon at bounding box center [344, 173] width 79 height 60
click at [301, 147] on input "d." at bounding box center [301, 145] width 0 height 4
radio input "true"
click at [298, 239] on button "Next" at bounding box center [301, 238] width 102 height 25
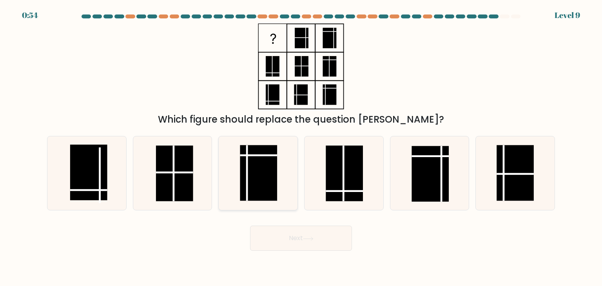
click at [281, 179] on icon at bounding box center [258, 173] width 74 height 74
click at [301, 147] on input "c." at bounding box center [301, 145] width 0 height 4
radio input "true"
click at [344, 181] on line at bounding box center [344, 174] width 0 height 56
click at [301, 147] on input "d." at bounding box center [301, 145] width 0 height 4
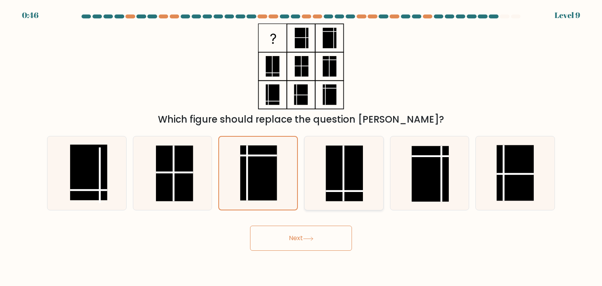
radio input "true"
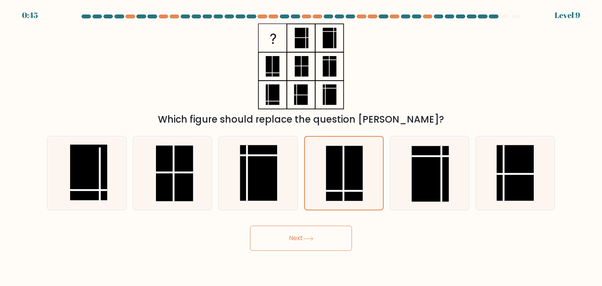
click at [298, 246] on button "Next" at bounding box center [301, 238] width 102 height 25
click at [337, 248] on button "Next" at bounding box center [301, 238] width 102 height 25
click at [355, 181] on rect at bounding box center [344, 173] width 37 height 55
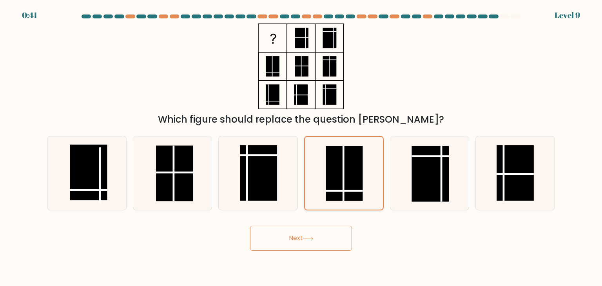
click at [301, 147] on input "d." at bounding box center [301, 145] width 0 height 4
click at [355, 181] on rect at bounding box center [344, 173] width 37 height 55
click at [301, 147] on input "d." at bounding box center [301, 145] width 0 height 4
click at [301, 243] on button "Next" at bounding box center [301, 238] width 102 height 25
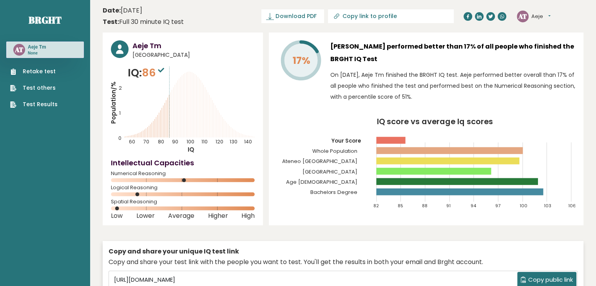
click at [527, 18] on text "AT" at bounding box center [522, 15] width 9 height 9
click at [550, 16] on button "Aeje" at bounding box center [540, 17] width 19 height 8
click at [547, 38] on link "Profile" at bounding box center [552, 39] width 40 height 11
click at [360, 220] on div "17% [PERSON_NAME] performed better than 17% of all people who finished the BRGH…" at bounding box center [426, 129] width 315 height 193
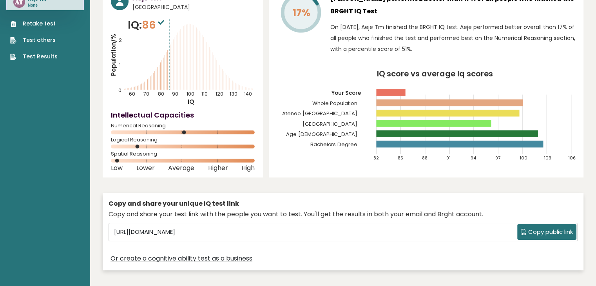
scroll to position [47, 0]
